Goal: Find specific page/section: Find specific page/section

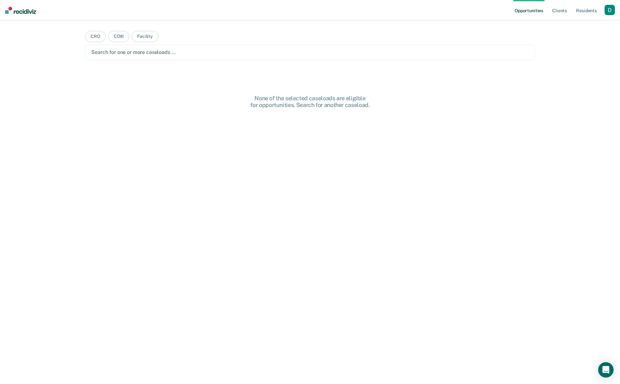
click at [610, 10] on div "button" at bounding box center [610, 10] width 10 height 10
click at [562, 28] on link "Profile" at bounding box center [584, 25] width 52 height 5
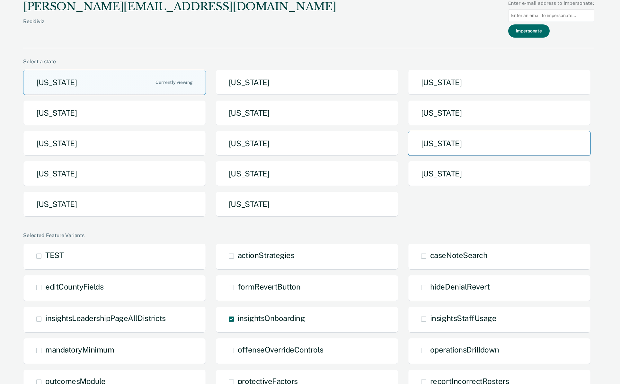
click at [444, 149] on button "[US_STATE]" at bounding box center [499, 143] width 183 height 25
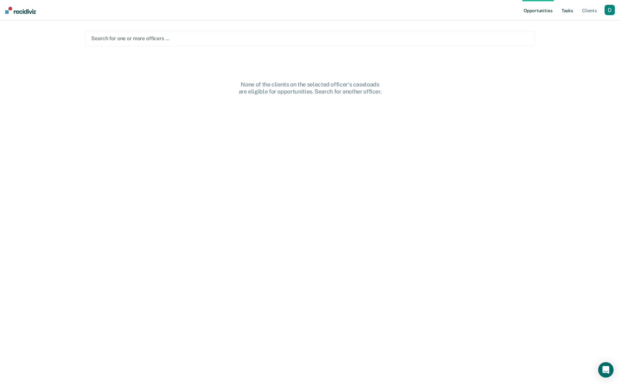
click at [569, 10] on link "Tasks" at bounding box center [568, 10] width 14 height 21
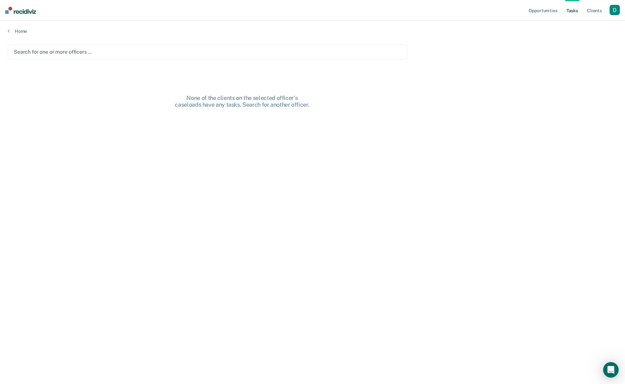
click at [217, 53] on div at bounding box center [208, 51] width 388 height 7
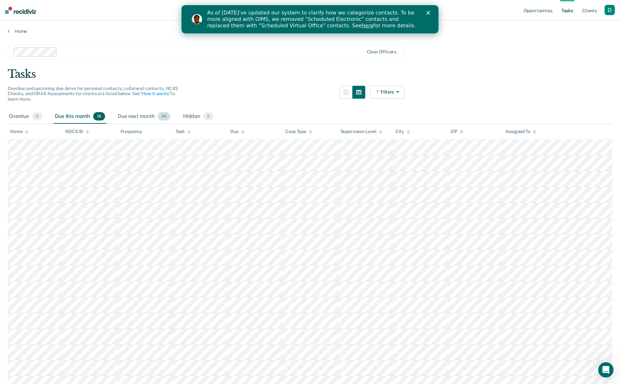
click at [139, 114] on div "Due next month 24" at bounding box center [144, 117] width 55 height 14
click at [137, 118] on div "Due next month 24" at bounding box center [144, 117] width 55 height 14
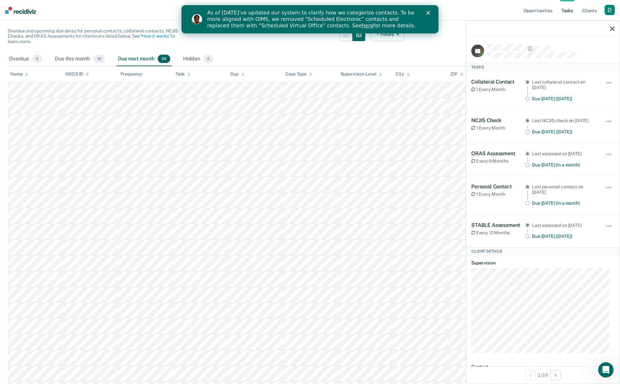
scroll to position [58, 0]
